Goal: Task Accomplishment & Management: Manage account settings

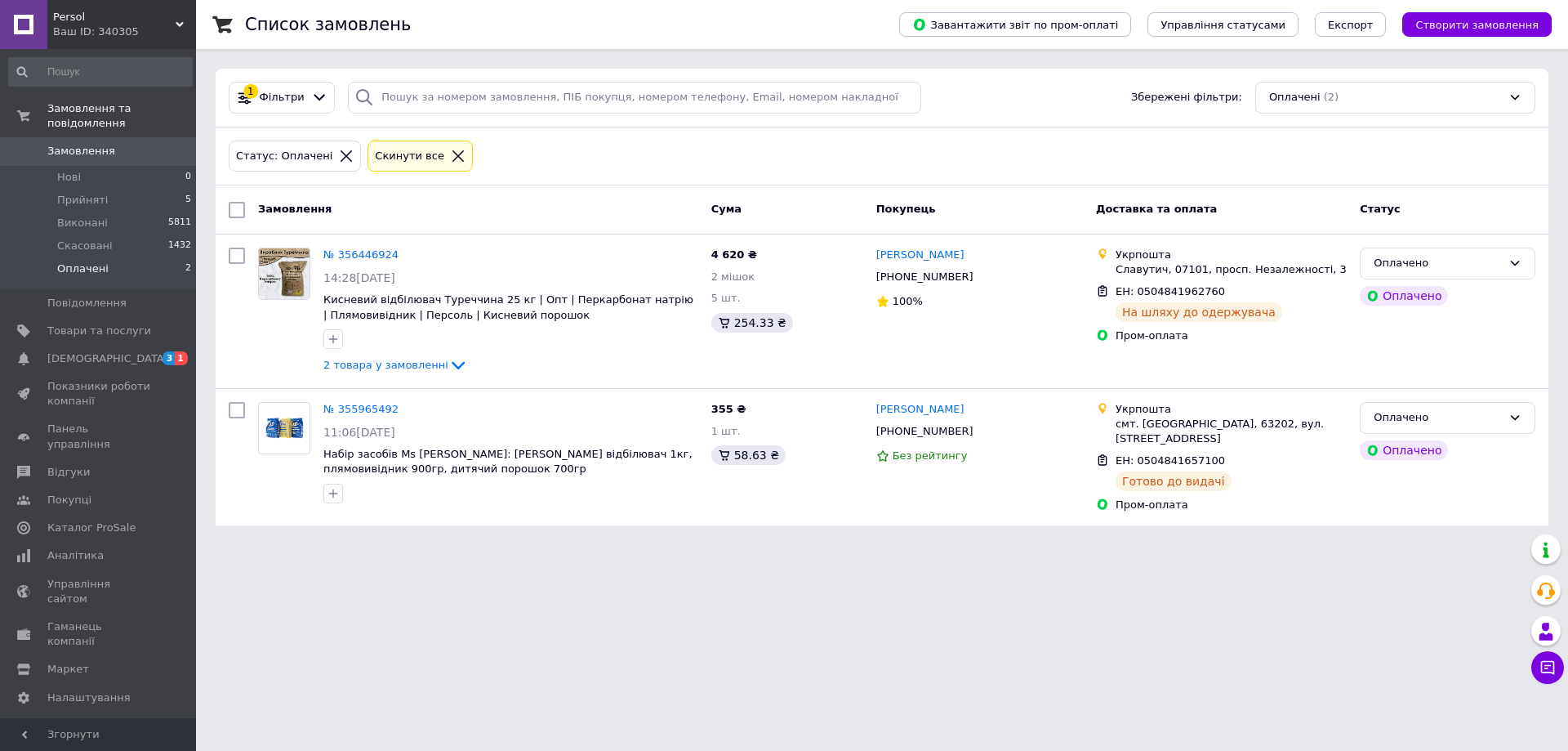
click at [347, 545] on html "Persol Ваш ID: 340305 Сайт Persol Кабінет покупця Перевірити стан системи Сторі…" at bounding box center [784, 273] width 1568 height 545
click at [808, 545] on html "Persol Ваш ID: 340305 Сайт Persol Кабінет покупця Перевірити стан системи Сторі…" at bounding box center [784, 273] width 1568 height 545
click at [774, 545] on html "Persol Ваш ID: 340305 Сайт Persol Кабінет покупця Перевірити стан системи Сторі…" at bounding box center [784, 273] width 1568 height 545
click at [435, 545] on html "Persol Ваш ID: 340305 Сайт Persol Кабінет покупця Перевірити стан системи Сторі…" at bounding box center [784, 273] width 1568 height 545
